Goal: Navigation & Orientation: Find specific page/section

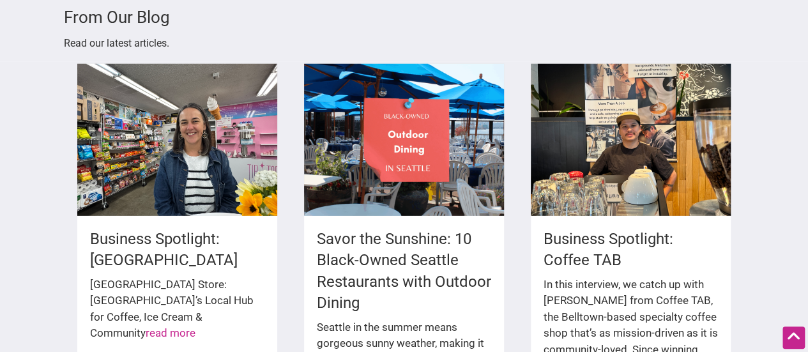
scroll to position [1818, 0]
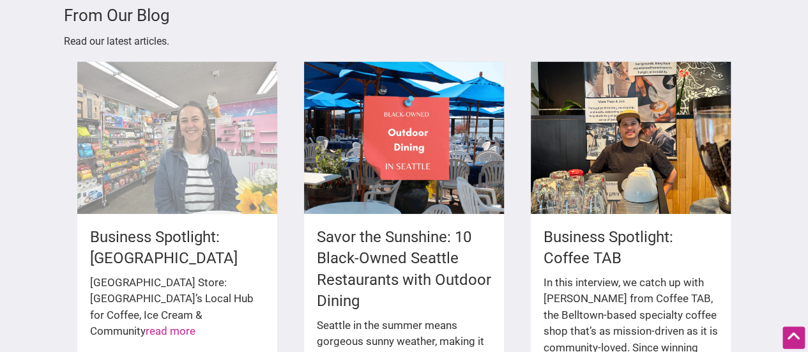
click at [246, 117] on div at bounding box center [177, 138] width 201 height 152
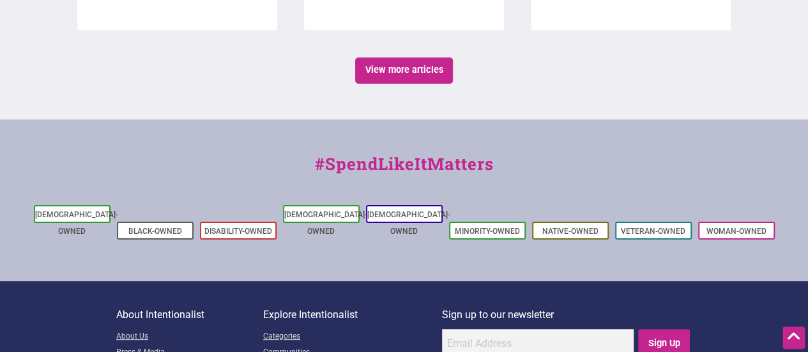
scroll to position [2500, 0]
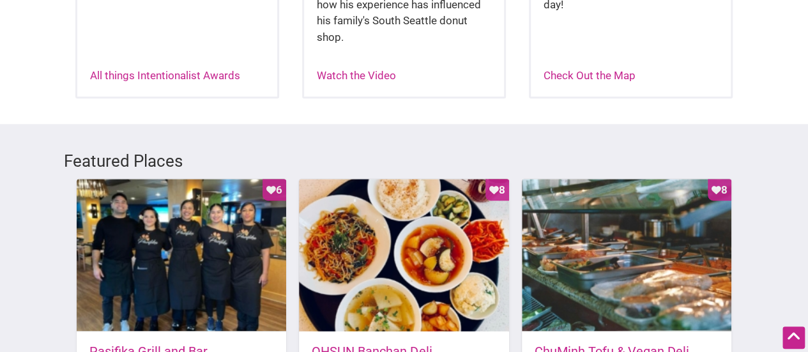
scroll to position [0, 0]
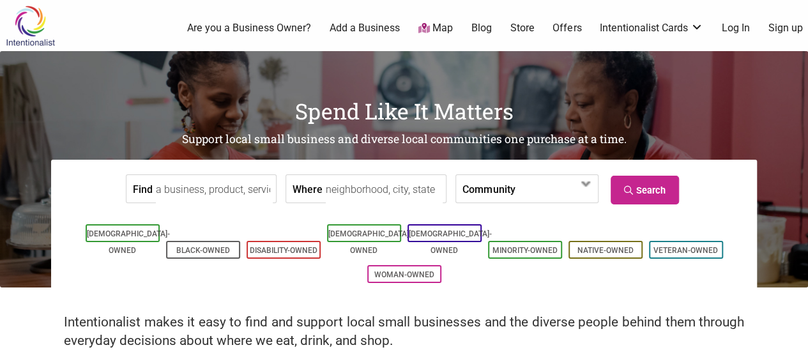
click at [568, 25] on link "Offers" at bounding box center [567, 28] width 29 height 14
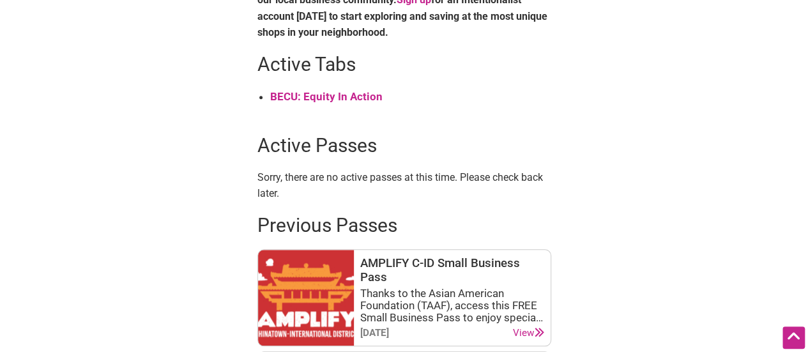
scroll to position [560, 0]
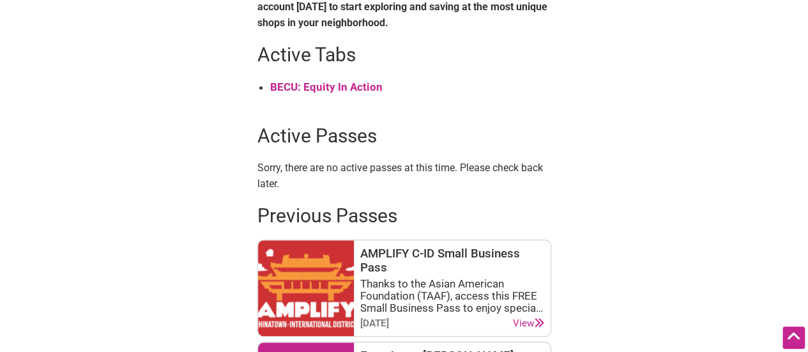
click at [336, 91] on strong "BECU: Equity In Action" at bounding box center [326, 87] width 112 height 13
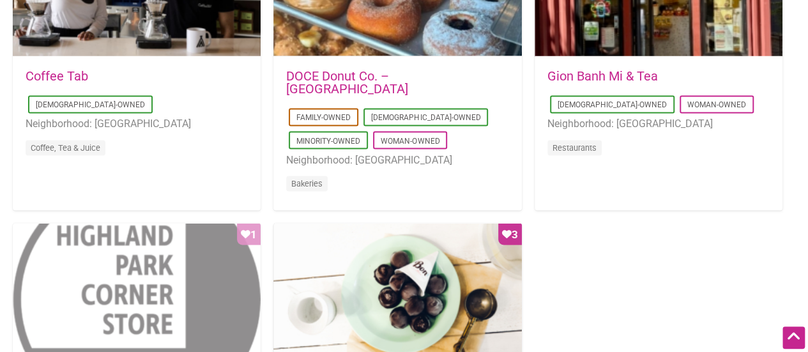
scroll to position [1080, 0]
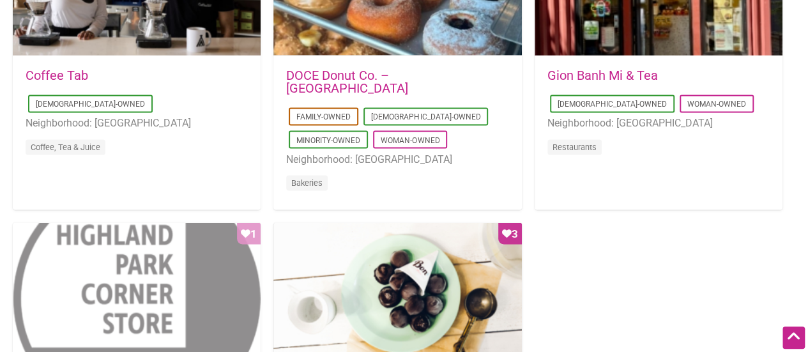
click at [158, 261] on div "Favorite Count 1" at bounding box center [137, 298] width 248 height 153
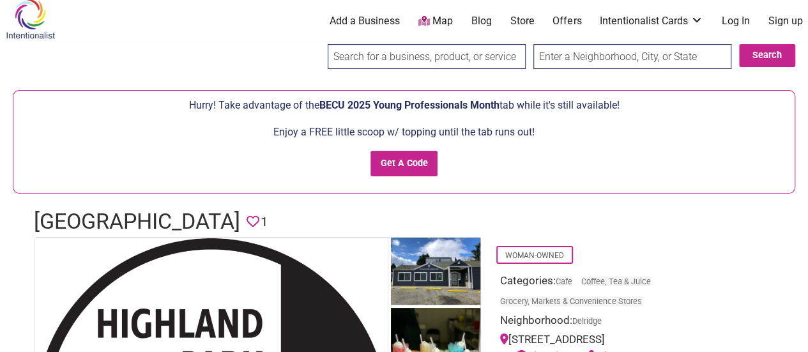
scroll to position [5, 0]
